Goal: Task Accomplishment & Management: Use online tool/utility

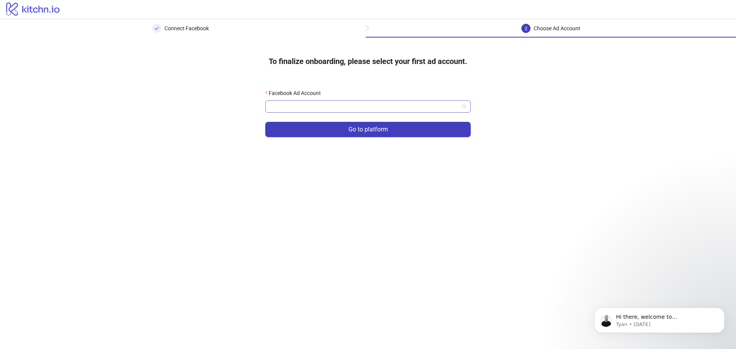
click at [463, 107] on span at bounding box center [368, 106] width 196 height 11
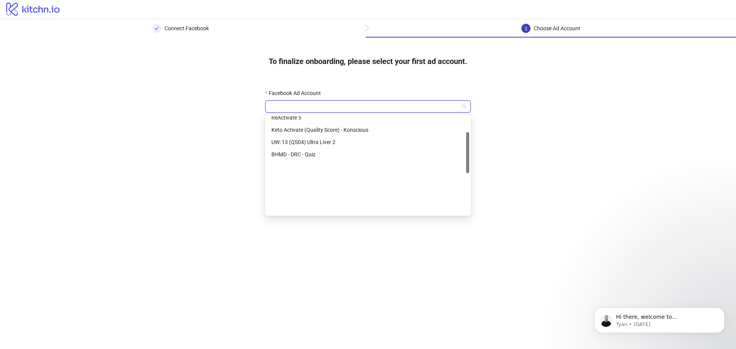
scroll to position [135, 0]
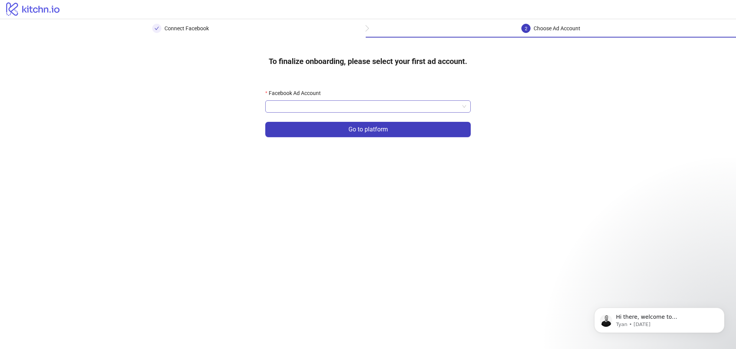
click at [436, 109] on input "Facebook Ad Account" at bounding box center [364, 106] width 189 height 11
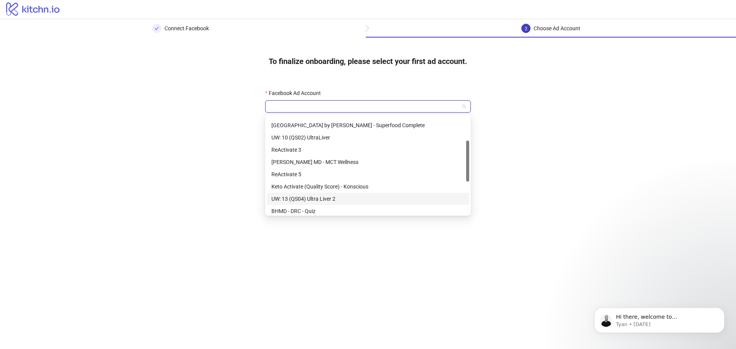
scroll to position [20, 0]
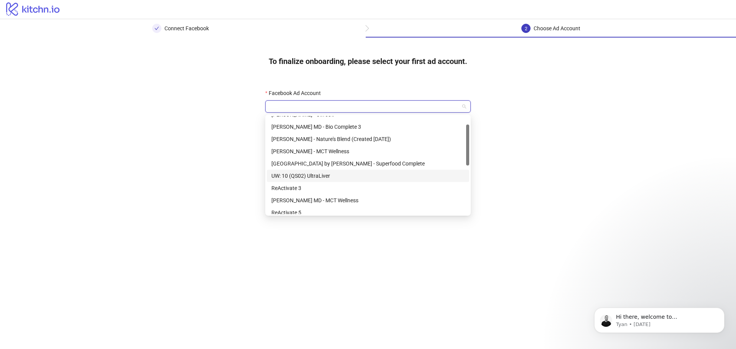
click at [349, 176] on div "UW: 10 (QS02) UltraLiver" at bounding box center [367, 176] width 193 height 8
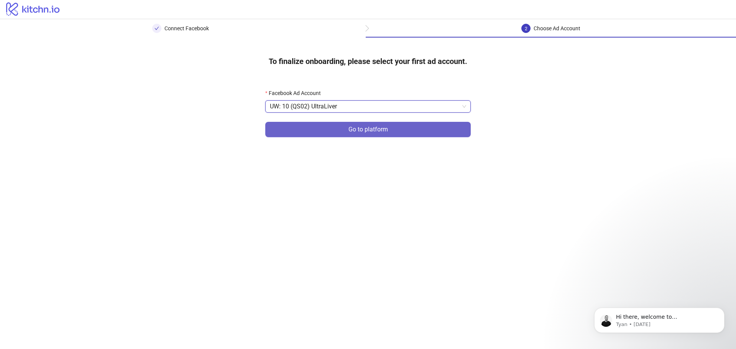
click at [442, 128] on button "Go to platform" at bounding box center [367, 129] width 205 height 15
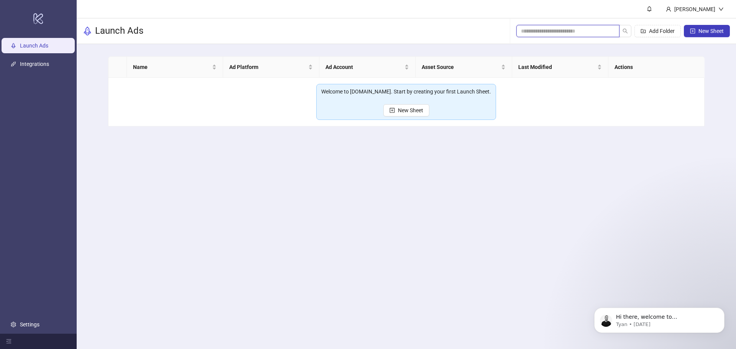
click at [580, 32] on input "search" at bounding box center [565, 31] width 88 height 8
click at [719, 11] on icon "down" at bounding box center [720, 9] width 5 height 5
click at [576, 8] on header "[PERSON_NAME]" at bounding box center [406, 9] width 659 height 18
click at [20, 66] on link "Integrations" at bounding box center [34, 64] width 29 height 6
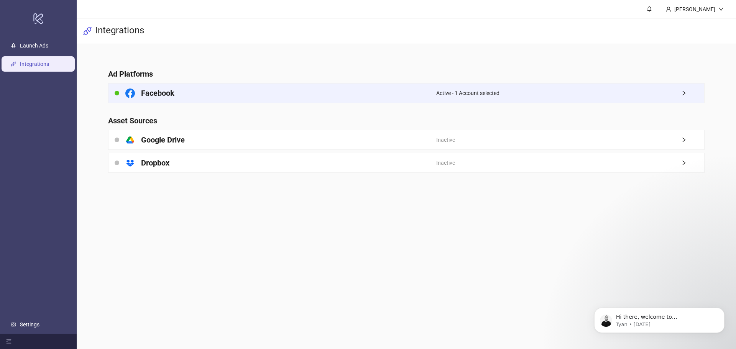
click at [680, 99] on div "Active - 1 Account selected" at bounding box center [570, 93] width 268 height 19
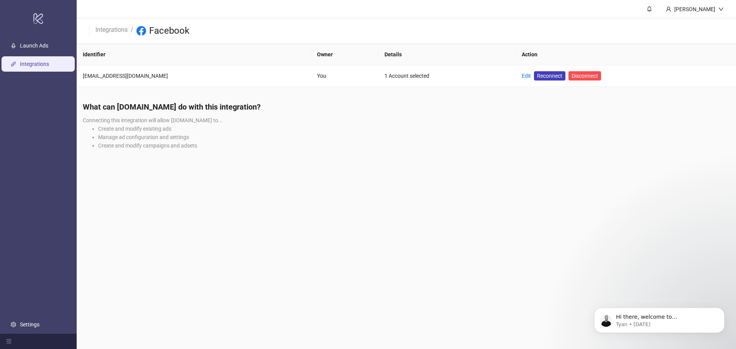
click at [427, 170] on main "[PERSON_NAME] Integrations / Facebook Identifier Owner Details Action [EMAIL_AD…" at bounding box center [406, 174] width 659 height 349
click at [522, 74] on link "Edit" at bounding box center [526, 76] width 9 height 6
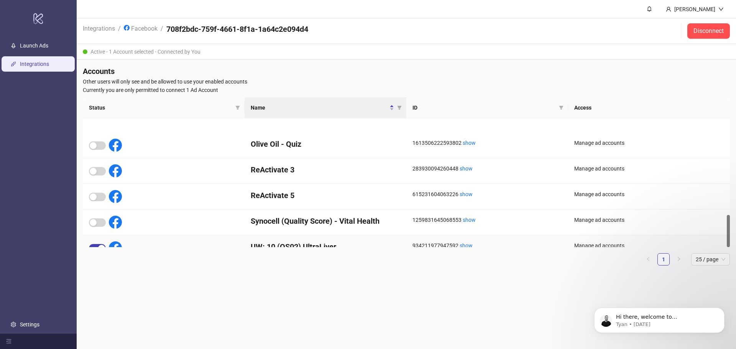
scroll to position [384, 0]
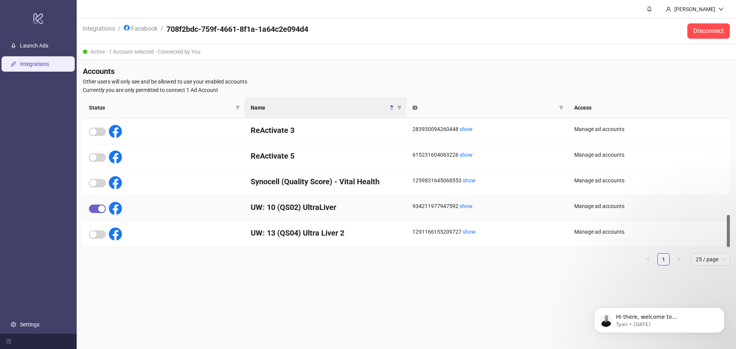
click at [93, 206] on span "button" at bounding box center [97, 209] width 17 height 8
click at [99, 233] on span "button" at bounding box center [97, 234] width 17 height 8
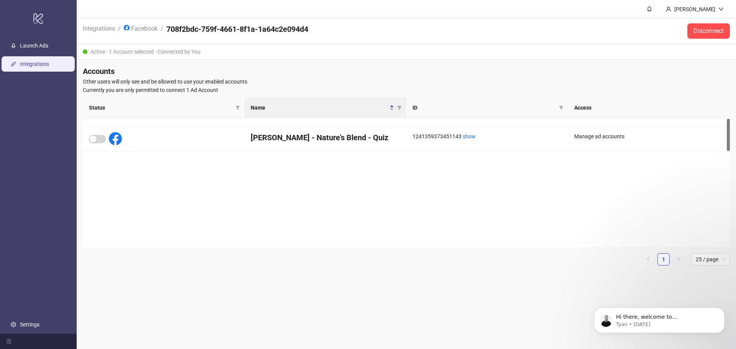
scroll to position [0, 0]
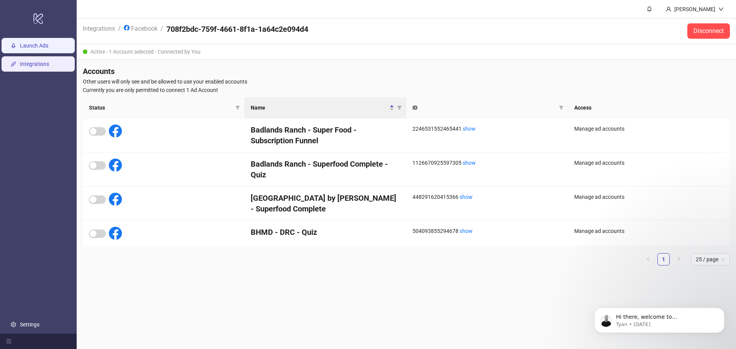
click at [43, 43] on link "Launch Ads" at bounding box center [34, 46] width 28 height 6
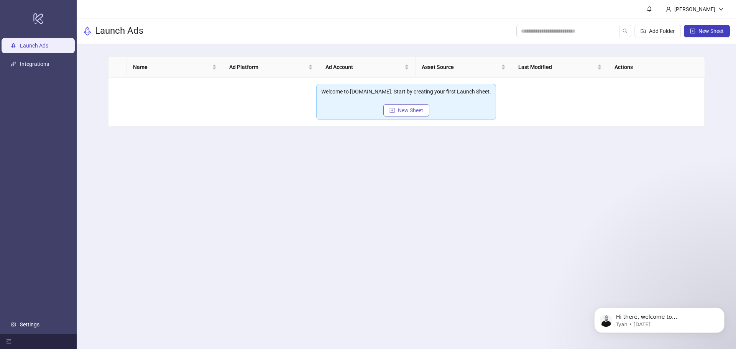
click at [412, 112] on span "New Sheet" at bounding box center [410, 110] width 25 height 6
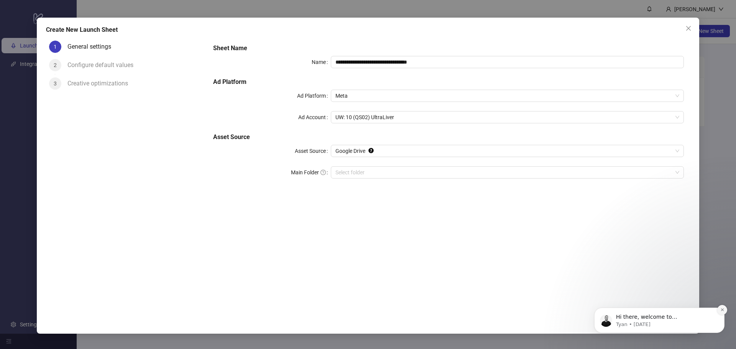
click at [722, 312] on icon "Dismiss notification" at bounding box center [722, 310] width 4 height 4
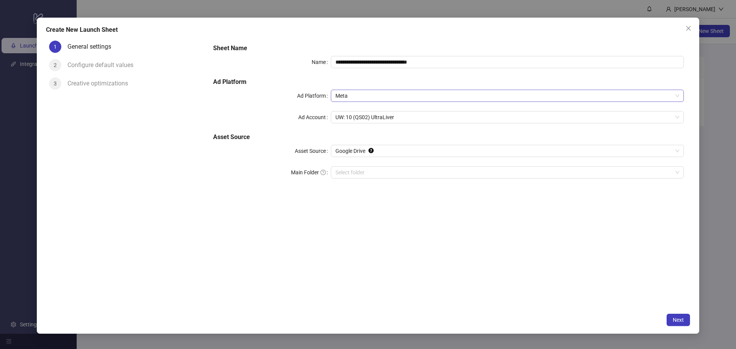
click at [670, 96] on span "Meta" at bounding box center [507, 95] width 344 height 11
click at [638, 113] on input "Ad Account" at bounding box center [503, 117] width 337 height 11
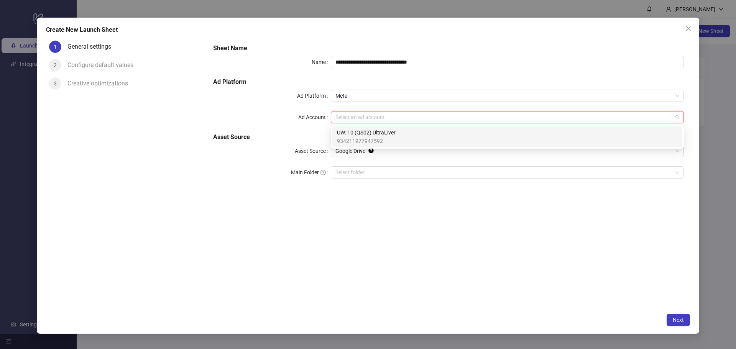
click at [476, 135] on div "UW: 10 (QS02) UltraLiver 934211977947592" at bounding box center [507, 136] width 341 height 17
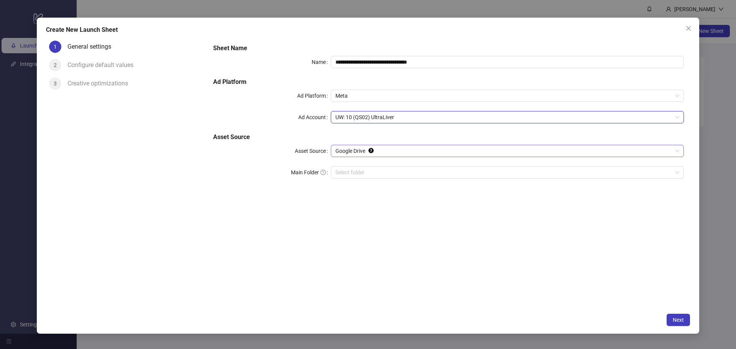
click at [621, 147] on span "Google Drive" at bounding box center [507, 150] width 344 height 11
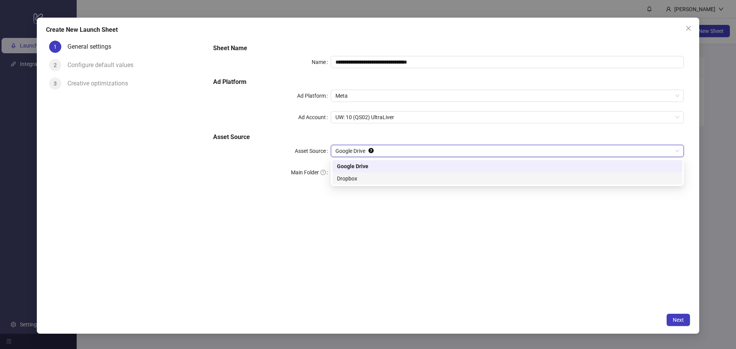
click at [407, 261] on div "**********" at bounding box center [448, 174] width 483 height 272
